Goal: Information Seeking & Learning: Learn about a topic

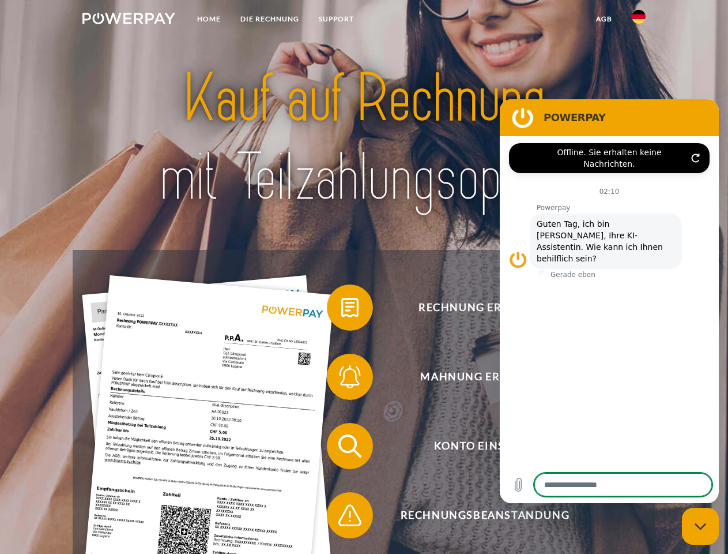
click at [129, 20] on img at bounding box center [128, 19] width 93 height 12
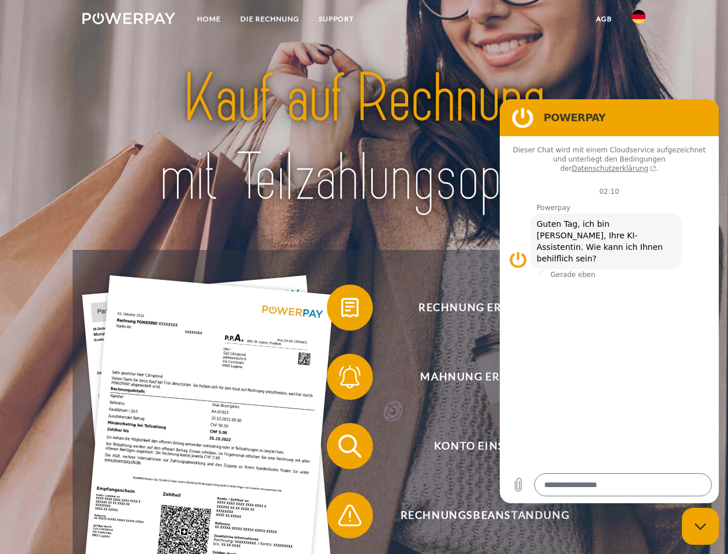
click at [639, 20] on img at bounding box center [639, 17] width 14 height 14
click at [604, 19] on link "agb" at bounding box center [604, 19] width 36 height 21
click at [341, 310] on span at bounding box center [333, 308] width 58 height 58
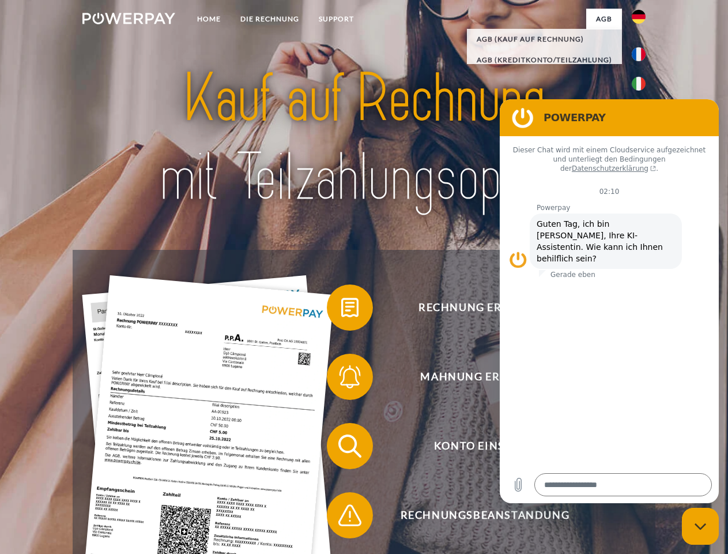
click at [341, 379] on span at bounding box center [333, 377] width 58 height 58
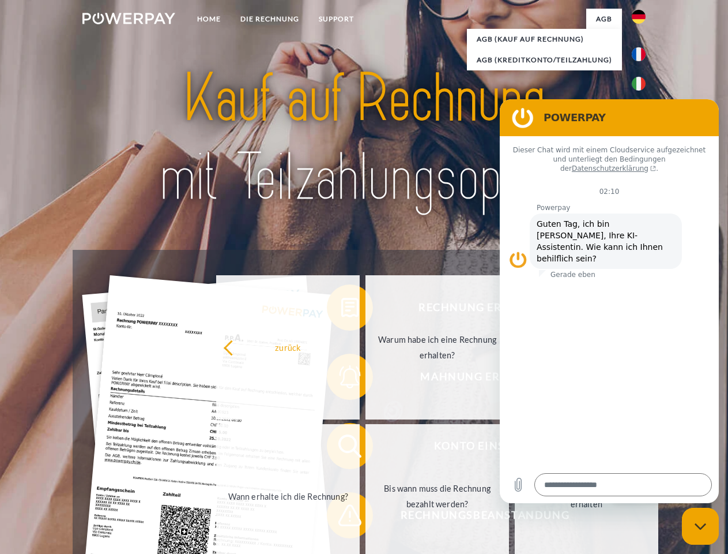
click at [366, 448] on link "Bis wann muss die Rechnung bezahlt werden?" at bounding box center [438, 496] width 144 height 144
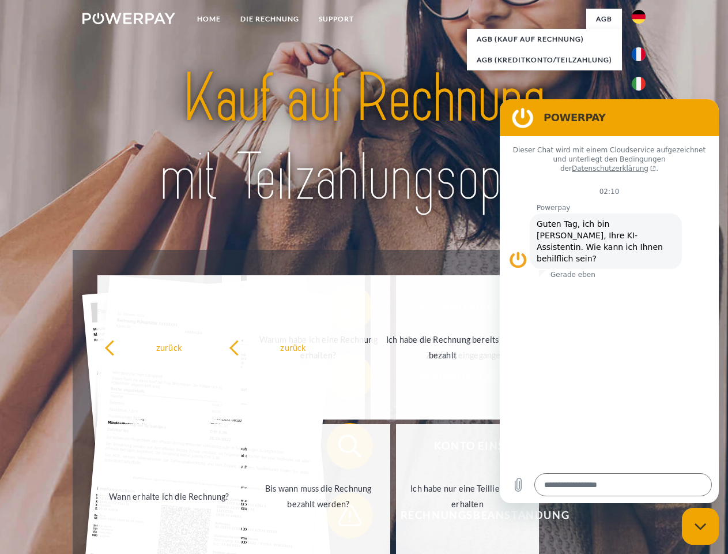
click at [341, 517] on span at bounding box center [333, 515] width 58 height 58
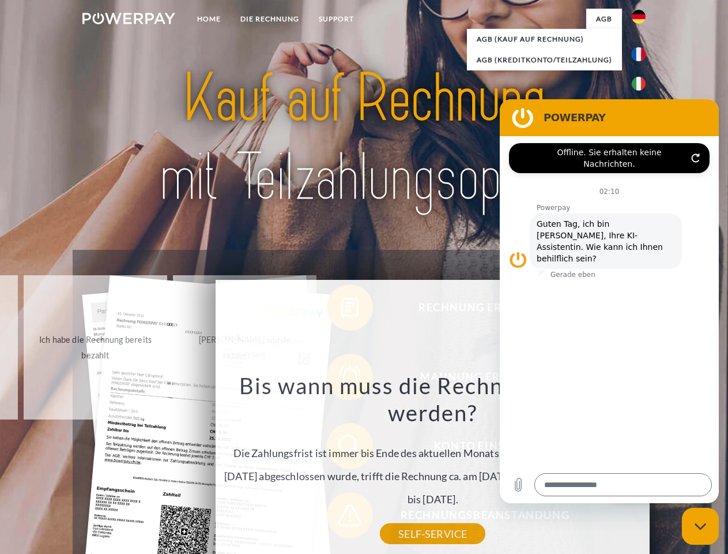
click at [701, 526] on icon "Messaging-Fenster schließen" at bounding box center [701, 525] width 12 height 7
type textarea "*"
